Goal: Task Accomplishment & Management: Manage account settings

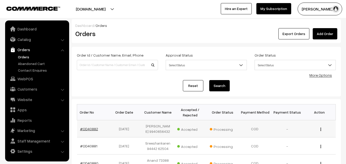
click at [92, 131] on link "#OD40882" at bounding box center [89, 129] width 18 height 4
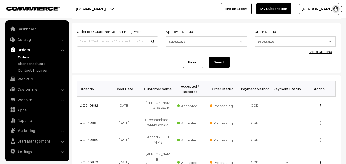
scroll to position [44, 0]
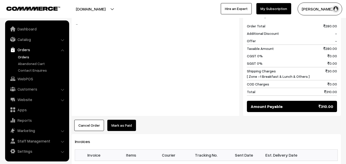
scroll to position [308, 0]
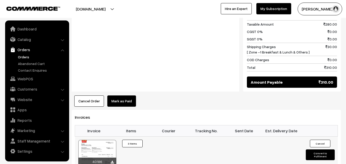
click at [104, 140] on div at bounding box center [97, 153] width 38 height 26
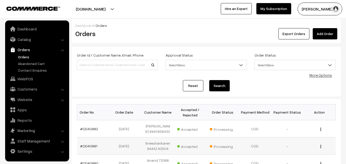
scroll to position [77, 0]
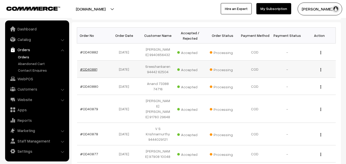
click at [89, 71] on link "#OD40881" at bounding box center [88, 69] width 17 height 4
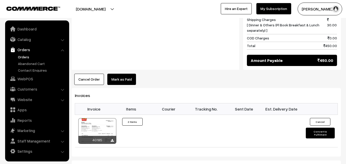
scroll to position [308, 0]
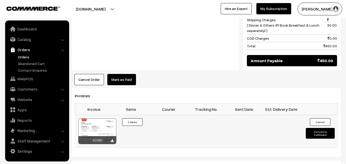
click at [99, 119] on div at bounding box center [97, 132] width 38 height 26
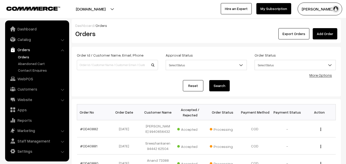
scroll to position [77, 0]
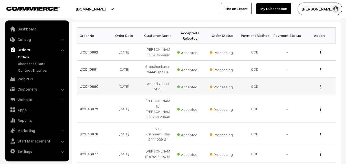
click at [92, 89] on link "#OD40880" at bounding box center [89, 86] width 18 height 4
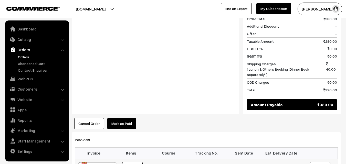
scroll to position [308, 0]
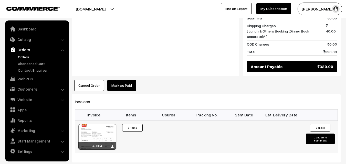
click at [97, 127] on div at bounding box center [97, 137] width 38 height 26
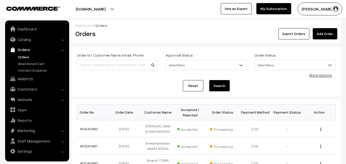
scroll to position [77, 0]
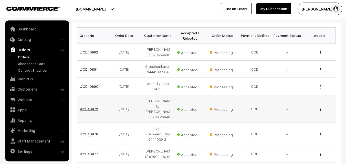
click at [93, 109] on link "#OD40879" at bounding box center [89, 109] width 18 height 4
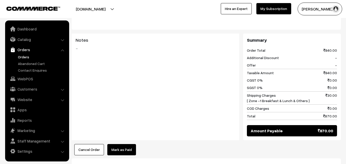
scroll to position [282, 0]
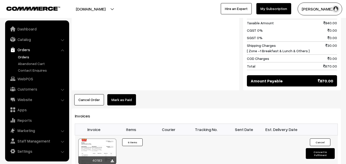
click at [100, 139] on div at bounding box center [97, 152] width 38 height 26
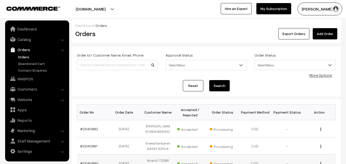
scroll to position [78, 0]
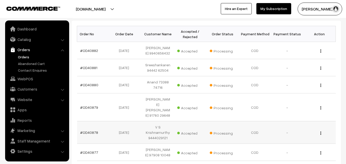
click at [93, 135] on td "#OD40878" at bounding box center [93, 132] width 32 height 23
click at [92, 132] on link "#OD40878" at bounding box center [89, 132] width 18 height 4
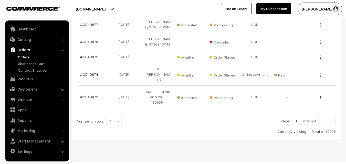
scroll to position [202, 0]
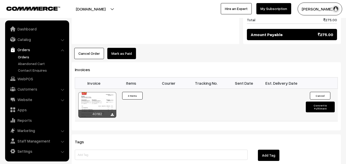
scroll to position [359, 0]
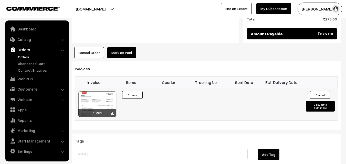
click at [103, 91] on div at bounding box center [97, 104] width 38 height 26
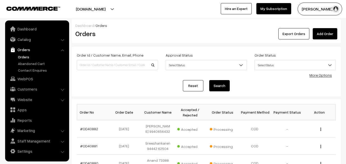
scroll to position [199, 0]
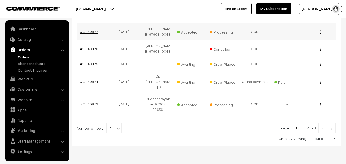
click at [95, 33] on link "#OD40877" at bounding box center [89, 31] width 18 height 4
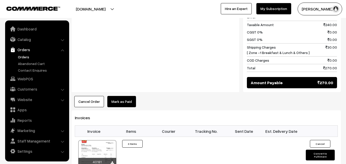
scroll to position [308, 0]
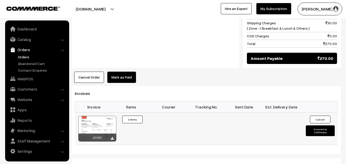
click at [103, 119] on div at bounding box center [97, 129] width 38 height 26
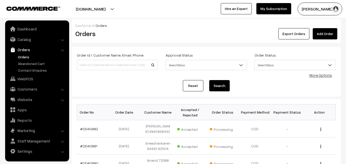
scroll to position [199, 0]
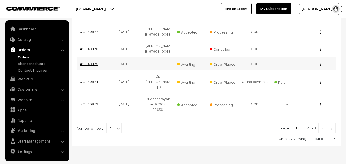
click at [91, 65] on link "#OD40875" at bounding box center [89, 64] width 18 height 4
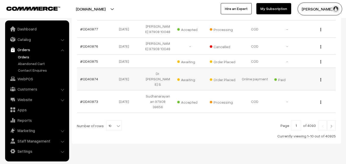
scroll to position [210, 0]
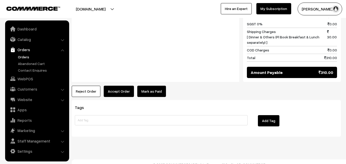
click at [126, 86] on button "Accept Order" at bounding box center [119, 91] width 30 height 11
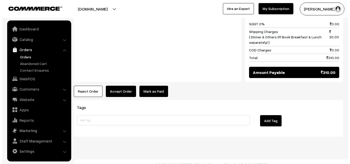
scroll to position [281, 0]
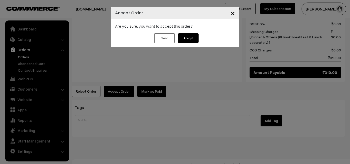
click at [190, 36] on button "Accept" at bounding box center [188, 38] width 21 height 10
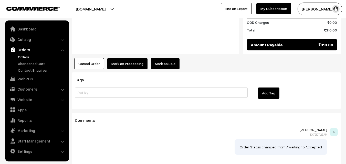
click at [127, 63] on button "Mark as Processing" at bounding box center [127, 63] width 40 height 11
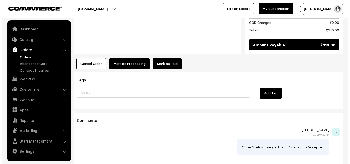
scroll to position [308, 0]
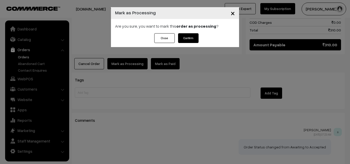
click at [189, 36] on button "Confirm" at bounding box center [188, 38] width 21 height 10
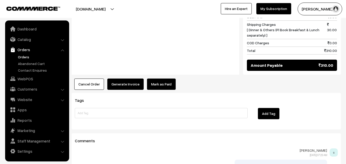
click at [131, 79] on button "Generate Invoice" at bounding box center [125, 84] width 36 height 11
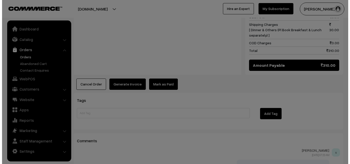
scroll to position [288, 0]
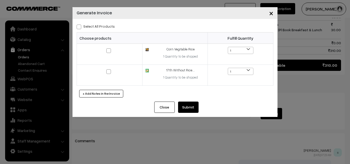
click at [102, 25] on label "Select All Products" at bounding box center [96, 26] width 38 height 5
click at [80, 25] on input "Select All Products" at bounding box center [78, 25] width 3 height 3
checkbox input "true"
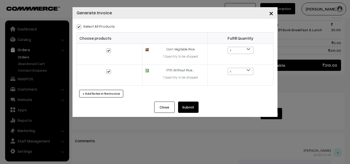
click at [187, 108] on button "Submit" at bounding box center [188, 107] width 21 height 11
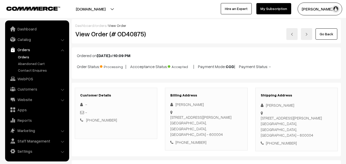
scroll to position [287, 0]
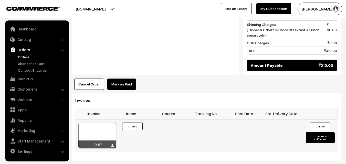
click at [97, 123] on div at bounding box center [97, 136] width 38 height 26
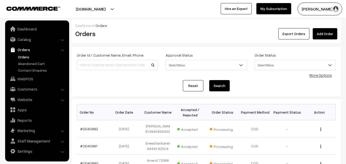
scroll to position [210, 0]
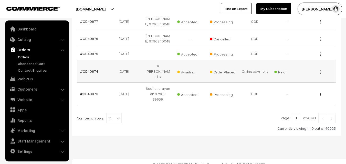
click at [92, 71] on link "#OD40874" at bounding box center [89, 71] width 18 height 4
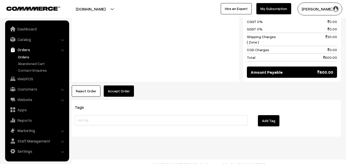
click at [111, 86] on button "Accept Order" at bounding box center [119, 91] width 30 height 11
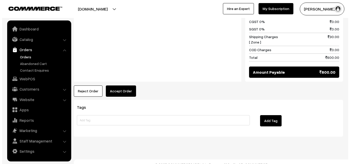
scroll to position [357, 0]
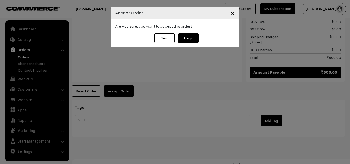
click at [189, 40] on button "Accept" at bounding box center [188, 38] width 21 height 10
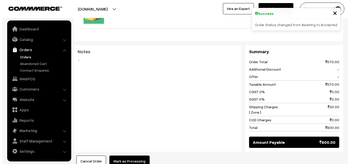
scroll to position [308, 0]
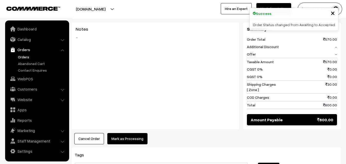
click at [113, 133] on button "Mark as Processing" at bounding box center [127, 138] width 40 height 11
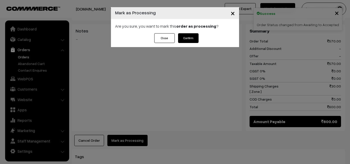
click at [191, 40] on button "Confirm" at bounding box center [188, 38] width 21 height 10
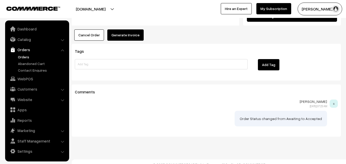
click at [133, 33] on button "Generate Invoice" at bounding box center [125, 34] width 36 height 11
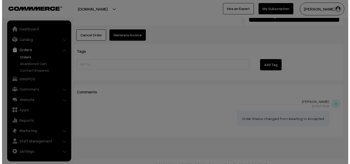
scroll to position [413, 0]
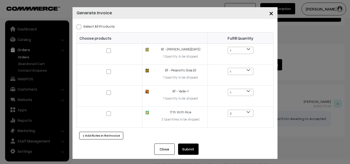
click at [97, 27] on label "Select All Products" at bounding box center [96, 26] width 38 height 5
click at [80, 27] on input "Select All Products" at bounding box center [78, 25] width 3 height 3
checkbox input "true"
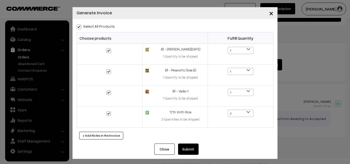
checkbox input "true"
click at [191, 146] on button "Submit" at bounding box center [188, 149] width 21 height 11
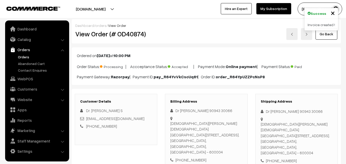
scroll to position [411, 0]
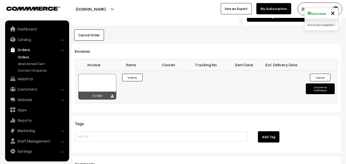
click at [108, 80] on div at bounding box center [97, 87] width 38 height 26
